Goal: Navigation & Orientation: Find specific page/section

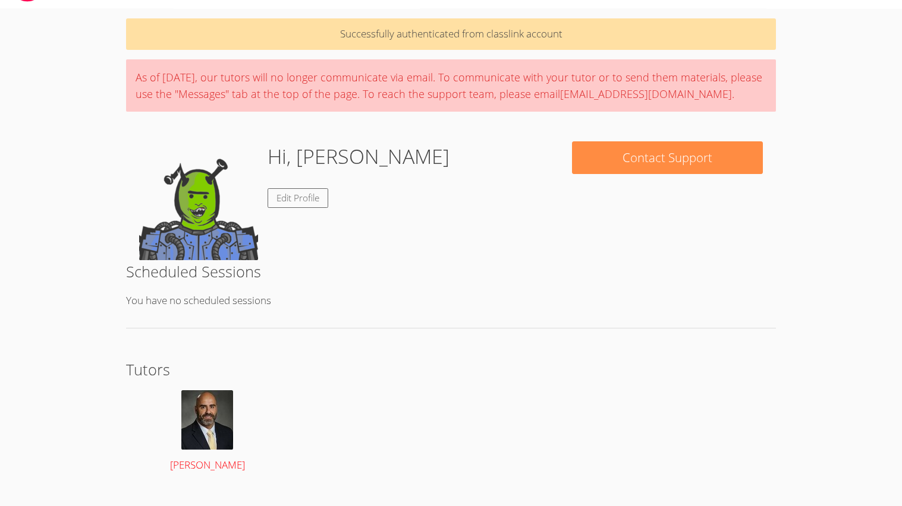
scroll to position [33, 0]
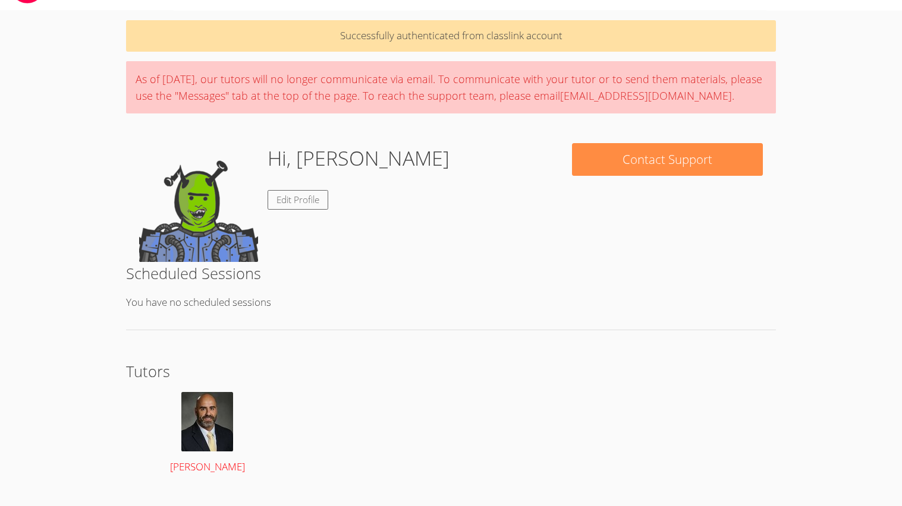
click at [227, 433] on img at bounding box center [207, 421] width 52 height 59
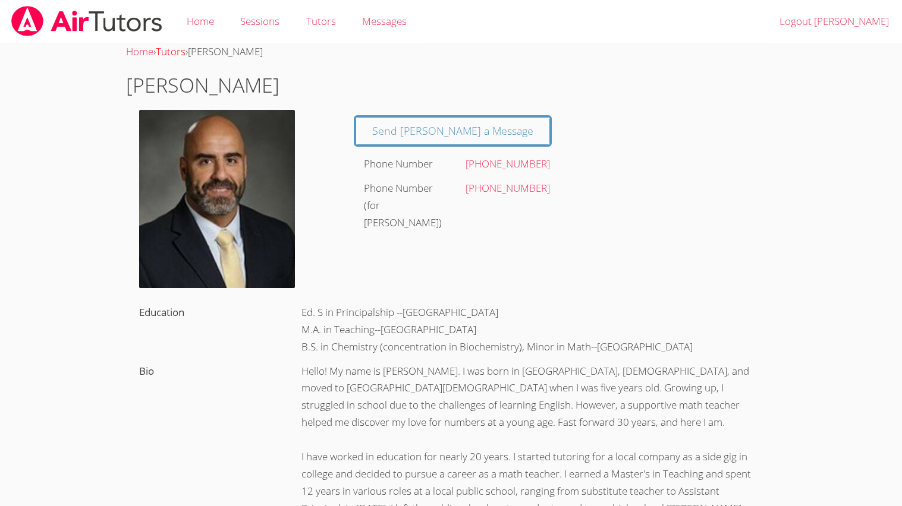
click at [180, 53] on link "Tutors" at bounding box center [171, 52] width 30 height 14
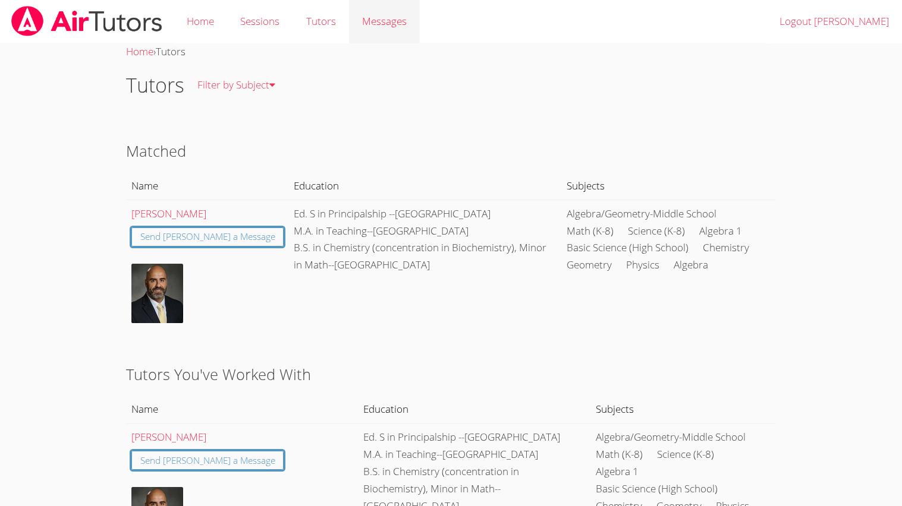
click at [363, 14] on span "Messages" at bounding box center [384, 21] width 45 height 14
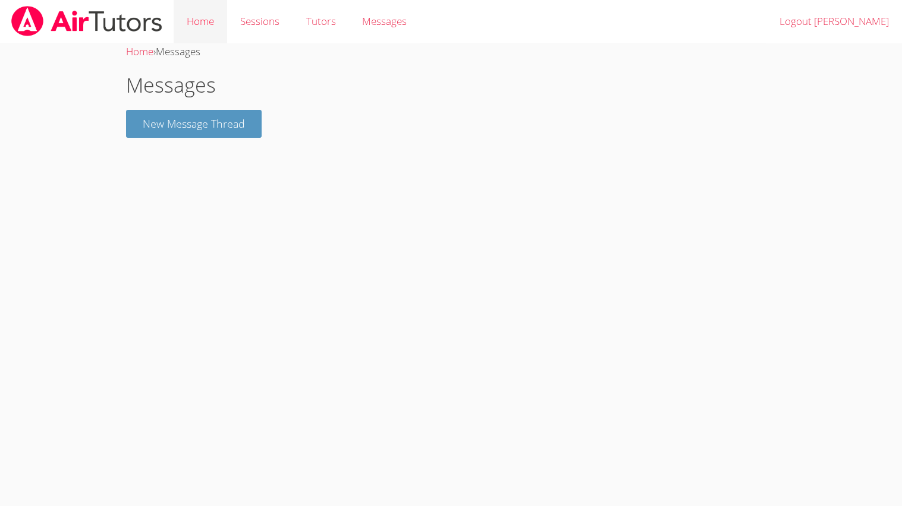
click at [203, 36] on link "Home" at bounding box center [200, 21] width 53 height 43
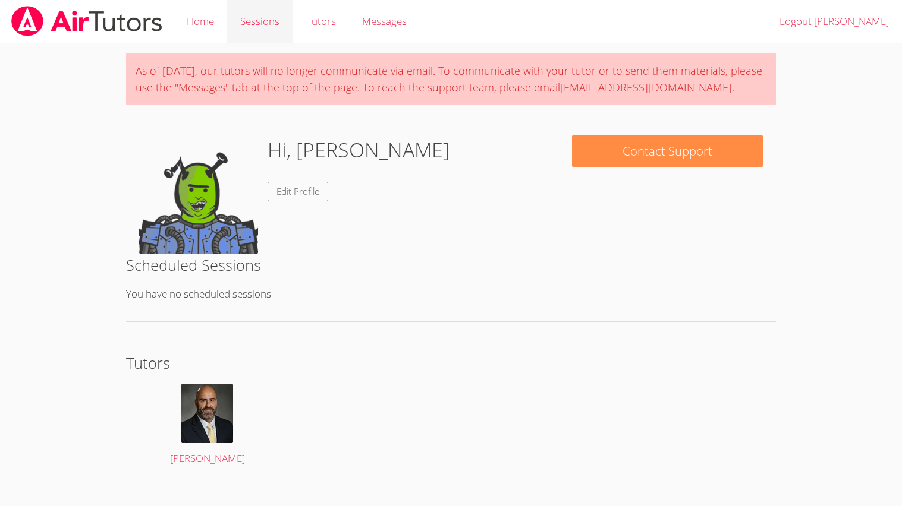
click at [244, 31] on link "Sessions" at bounding box center [259, 21] width 65 height 43
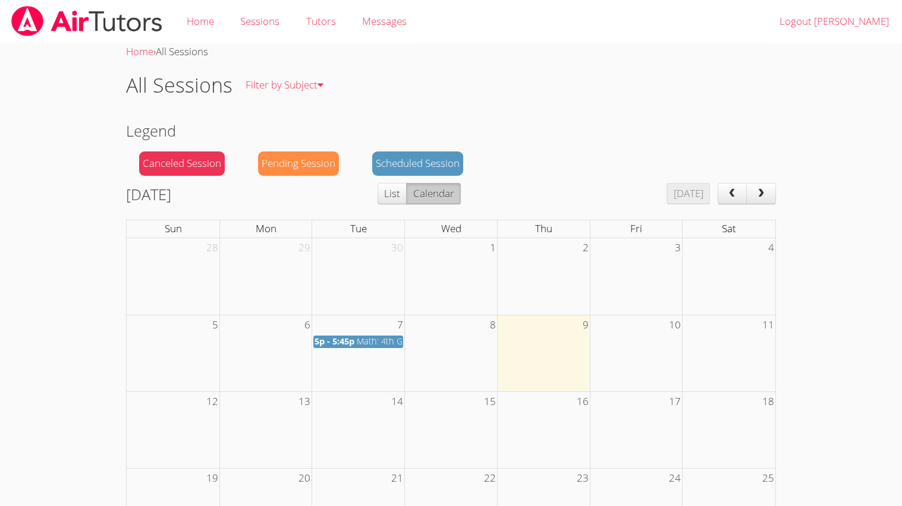
click at [557, 371] on td at bounding box center [543, 353] width 93 height 77
click at [393, 34] on link "Messages" at bounding box center [384, 21] width 71 height 43
